Goal: Task Accomplishment & Management: Use online tool/utility

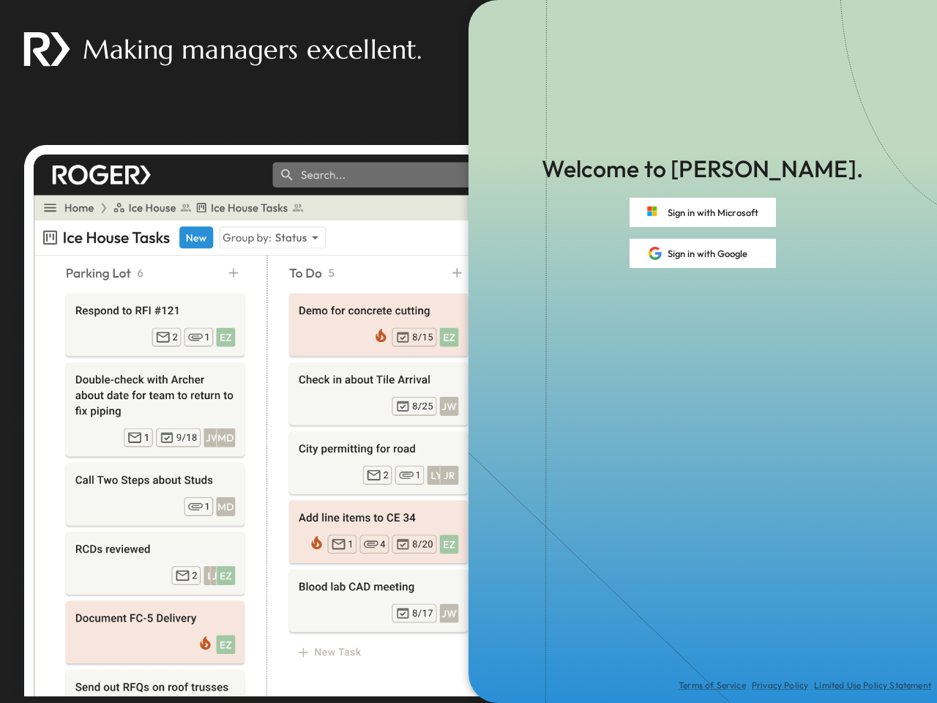
click at [468, 351] on div "Terms of Service Privacy Policy Limited Use Policy Statement" at bounding box center [702, 485] width 468 height 435
click at [703, 212] on button "Sign in with Microsoft" at bounding box center [702, 212] width 146 height 29
click at [703, 253] on button "Sign in with Google" at bounding box center [702, 253] width 146 height 29
